Goal: Task Accomplishment & Management: Manage account settings

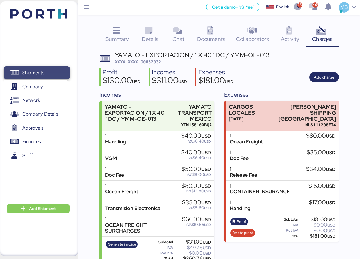
click at [46, 72] on span "Shipments" at bounding box center [36, 73] width 61 height 8
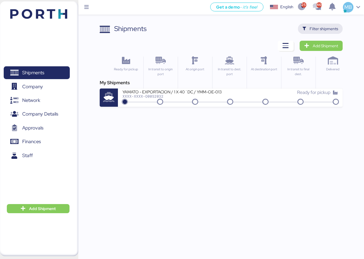
click at [325, 32] on span "Filter shipments" at bounding box center [324, 28] width 28 height 7
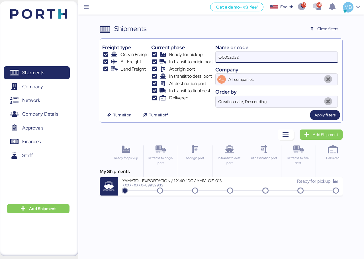
drag, startPoint x: 266, startPoint y: 54, endPoint x: 216, endPoint y: 54, distance: 50.2
click at [216, 54] on div "O0052032" at bounding box center [276, 57] width 123 height 12
paste input "O0052053"
type input "O0052053"
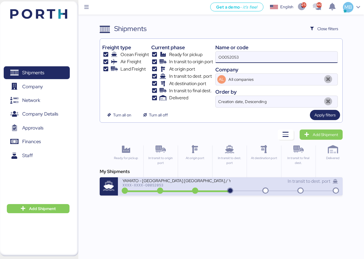
click at [210, 188] on div "YAMATO - [GEOGRAPHIC_DATA] [GEOGRAPHIC_DATA] / YMM-OI-222 / MBL: NGTL74763778 /…" at bounding box center [177, 184] width 108 height 12
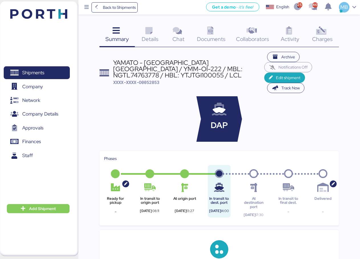
click at [330, 30] on div "Charges 0" at bounding box center [322, 36] width 33 height 24
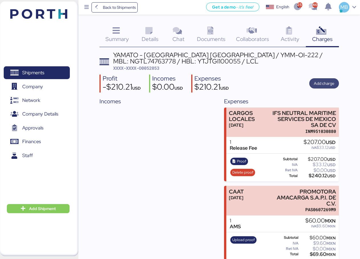
click at [323, 87] on span "Add charge" at bounding box center [324, 83] width 21 height 7
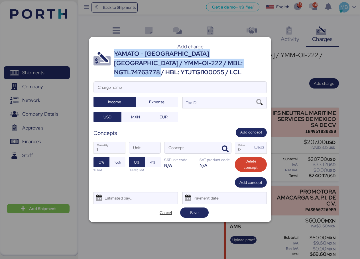
drag, startPoint x: 243, startPoint y: 68, endPoint x: 115, endPoint y: 57, distance: 128.7
click at [115, 57] on div "YAMATO - [GEOGRAPHIC_DATA] [GEOGRAPHIC_DATA] / YMM-OI-222 / MBL: NGTL74763778 /…" at bounding box center [190, 63] width 153 height 28
copy div "YAMATO - [GEOGRAPHIC_DATA] [GEOGRAPHIC_DATA] / YMM-OI-222 / MBL: NGTL74763778 /…"
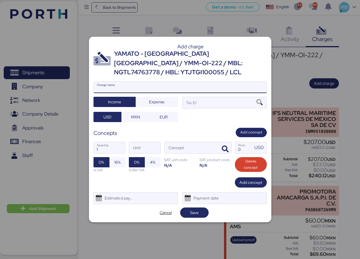
click at [178, 84] on input "Charge name" at bounding box center [180, 87] width 173 height 11
paste input "YAMATO - [GEOGRAPHIC_DATA] [GEOGRAPHIC_DATA] / YMM-OI-222 / MBL: NGTL74763778 /…"
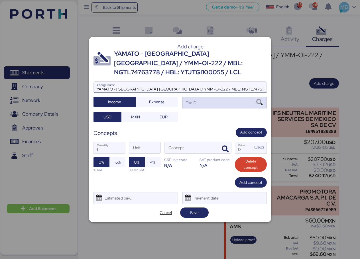
type input "YAMATO - [GEOGRAPHIC_DATA] [GEOGRAPHIC_DATA] / YMM-OI-222 / MBL: NGTL74763778 /…"
click at [195, 100] on div "Tax ID" at bounding box center [191, 103] width 12 height 6
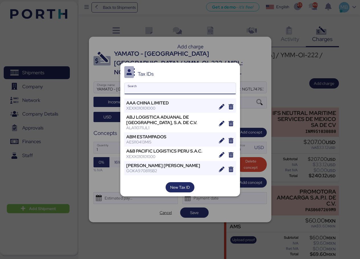
click at [182, 90] on input "Search" at bounding box center [180, 88] width 111 height 11
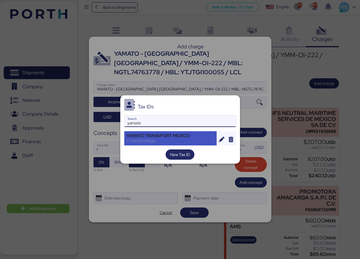
type input "yamato"
click at [186, 135] on div "YAMATO TRANSPORT MEXICO" at bounding box center [170, 135] width 89 height 5
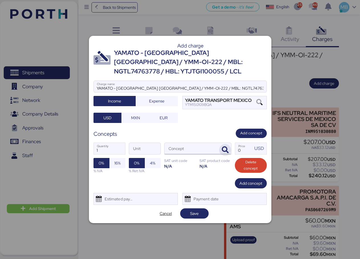
click at [225, 147] on icon "button" at bounding box center [225, 150] width 7 height 7
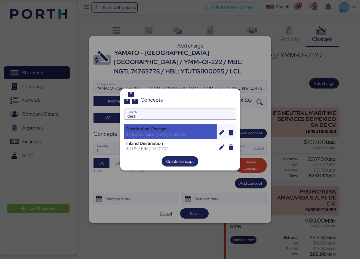
type input "desti"
click at [185, 129] on div "Destination Charges" at bounding box center [170, 129] width 89 height 5
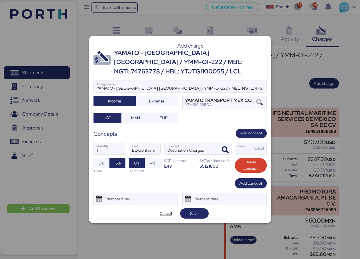
click at [241, 146] on input "Price USD" at bounding box center [244, 148] width 18 height 11
type input "237"
click at [252, 180] on span "Add concept" at bounding box center [250, 183] width 23 height 7
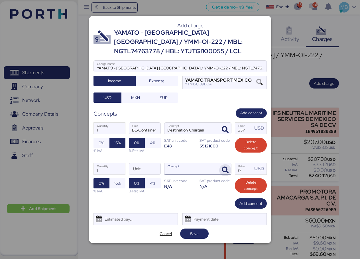
click at [227, 167] on icon "button" at bounding box center [225, 170] width 7 height 7
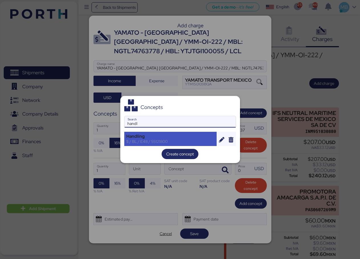
type input "handl"
click at [195, 139] on div "$ / BL / E48 / 55121800" at bounding box center [170, 141] width 89 height 5
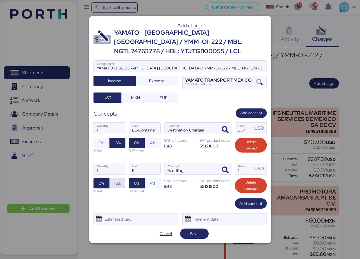
click at [120, 180] on span "16%" at bounding box center [117, 183] width 6 height 7
click at [241, 166] on input "1" at bounding box center [244, 168] width 18 height 11
type input "36"
click at [249, 198] on span "Add concept" at bounding box center [250, 203] width 23 height 7
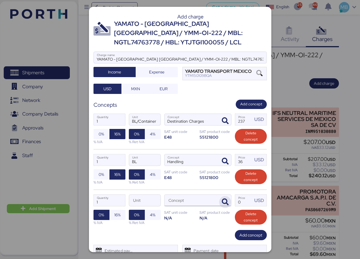
click at [226, 196] on span "button" at bounding box center [225, 202] width 12 height 12
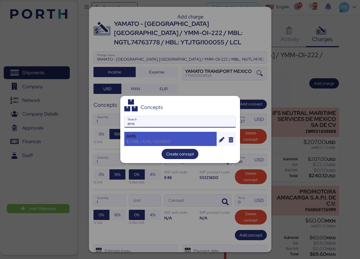
type input "ams"
click at [162, 134] on div "AMS" at bounding box center [170, 136] width 89 height 5
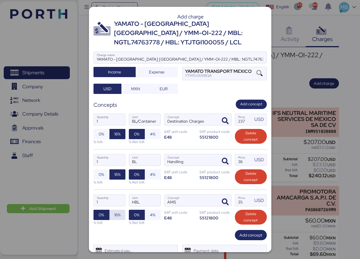
click at [114, 198] on span "16%" at bounding box center [117, 215] width 6 height 7
drag, startPoint x: 239, startPoint y: 189, endPoint x: 229, endPoint y: 189, distance: 9.7
click at [229, 190] on div "1 Quantity HBL Unit AMS Concept 35 Price USD 0% 16% % IVA 0% 4% % Ret IVA SAT u…" at bounding box center [179, 210] width 173 height 40
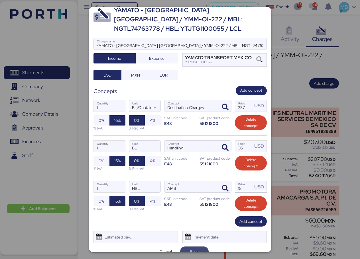
type input "18"
click at [201, 198] on span "Save" at bounding box center [194, 252] width 19 height 8
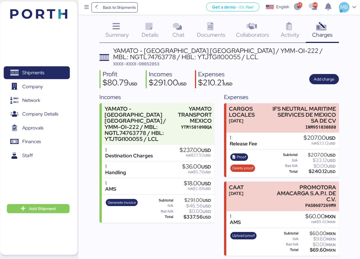
scroll to position [5, 0]
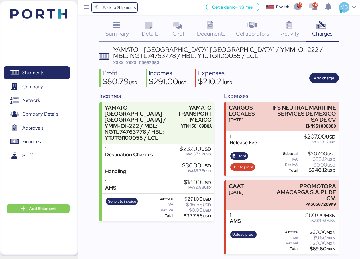
click at [154, 64] on span "XXXX-XXXX-O0052053" at bounding box center [136, 63] width 46 height 6
copy span "O0052053"
click at [49, 74] on span "Shipments" at bounding box center [36, 73] width 61 height 8
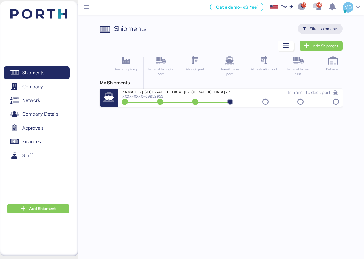
click at [328, 29] on span "Filter shipments" at bounding box center [324, 28] width 28 height 7
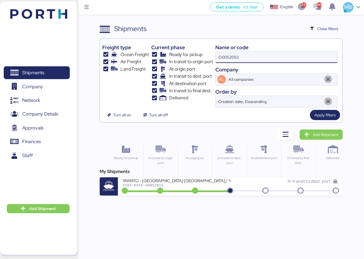
drag, startPoint x: 275, startPoint y: 56, endPoint x: 215, endPoint y: 55, distance: 59.9
click at [215, 55] on div "Freight type Ocean Freight Air Freight Land Freight Current phase Ready for pic…" at bounding box center [221, 74] width 238 height 67
paste input "O0052032"
type input "O0052032"
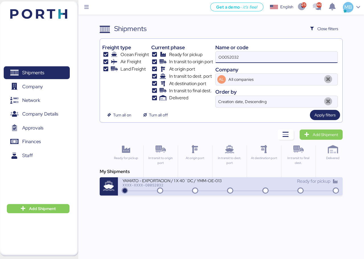
click at [240, 190] on icon at bounding box center [230, 191] width 27 height 6
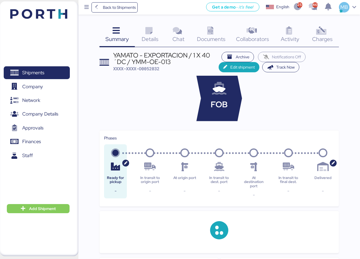
click at [329, 33] on div "Charges 0" at bounding box center [322, 36] width 33 height 24
